Goal: Consume media (video, audio)

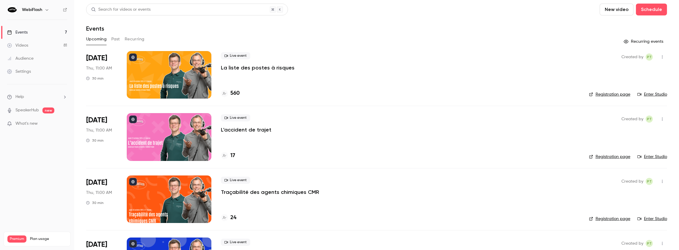
click at [116, 41] on button "Past" at bounding box center [115, 38] width 9 height 9
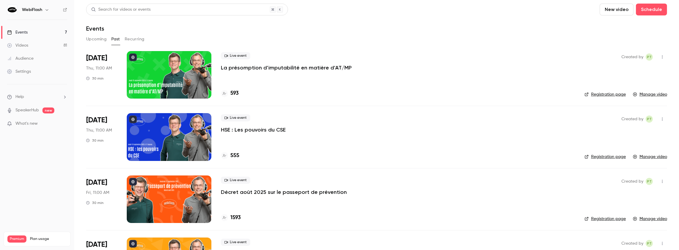
click at [251, 67] on p "La présomption d’imputabilité en matière d’AT/MP" at bounding box center [286, 67] width 131 height 7
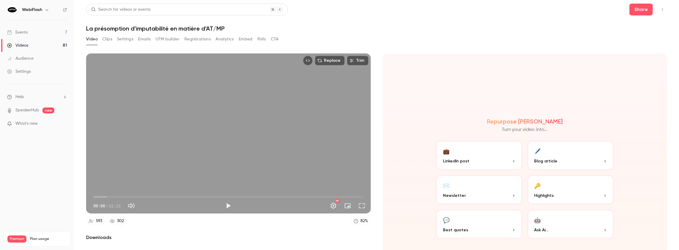
click at [226, 40] on button "Analytics" at bounding box center [225, 38] width 18 height 9
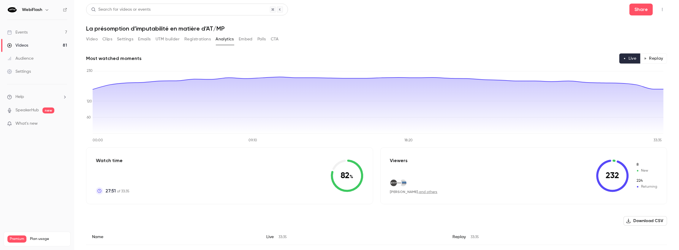
click at [654, 58] on button "Replay" at bounding box center [653, 58] width 27 height 10
